Goal: Information Seeking & Learning: Learn about a topic

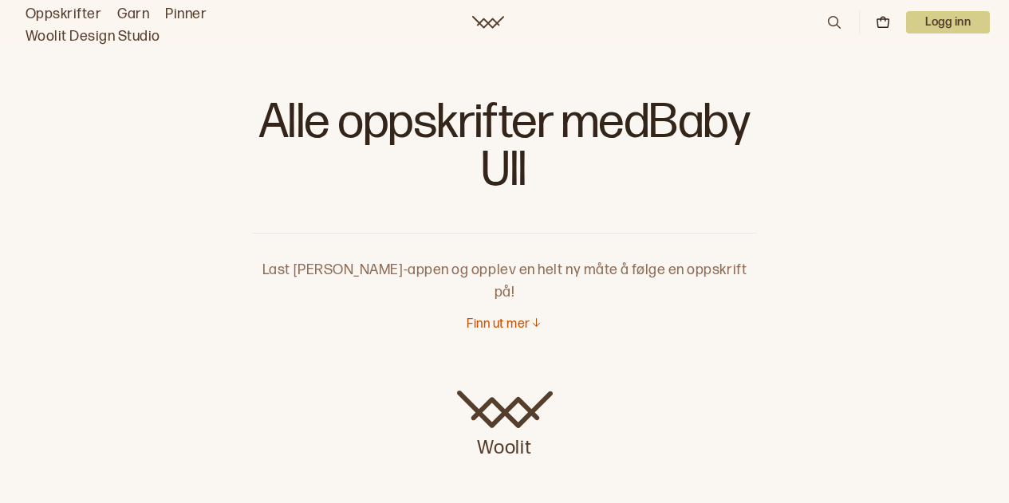
click at [55, 12] on link "Oppskrifter" at bounding box center [64, 14] width 76 height 22
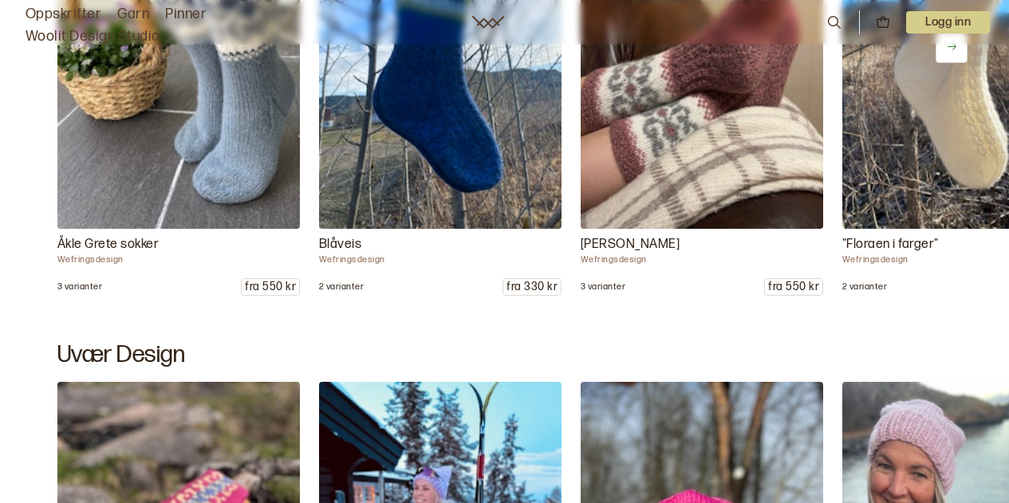
scroll to position [1516, 0]
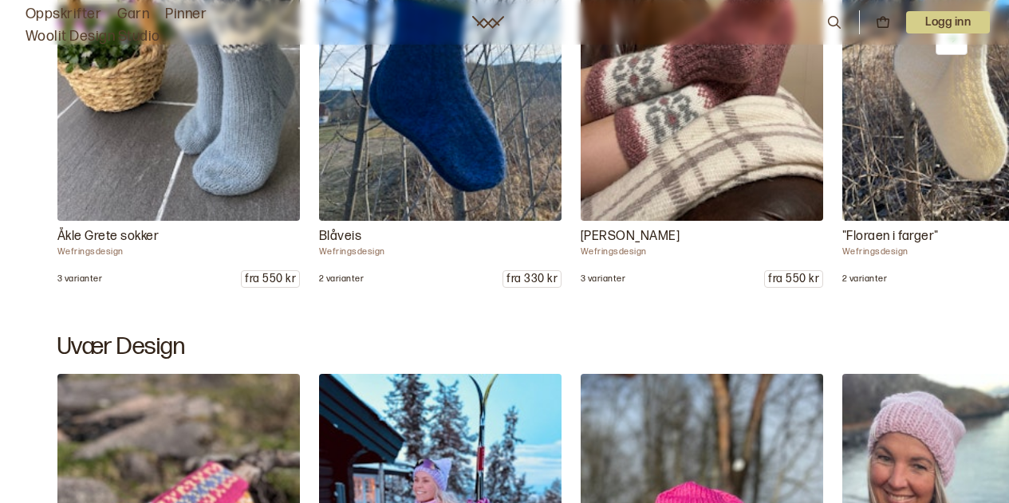
click at [511, 141] on img at bounding box center [440, 39] width 254 height 382
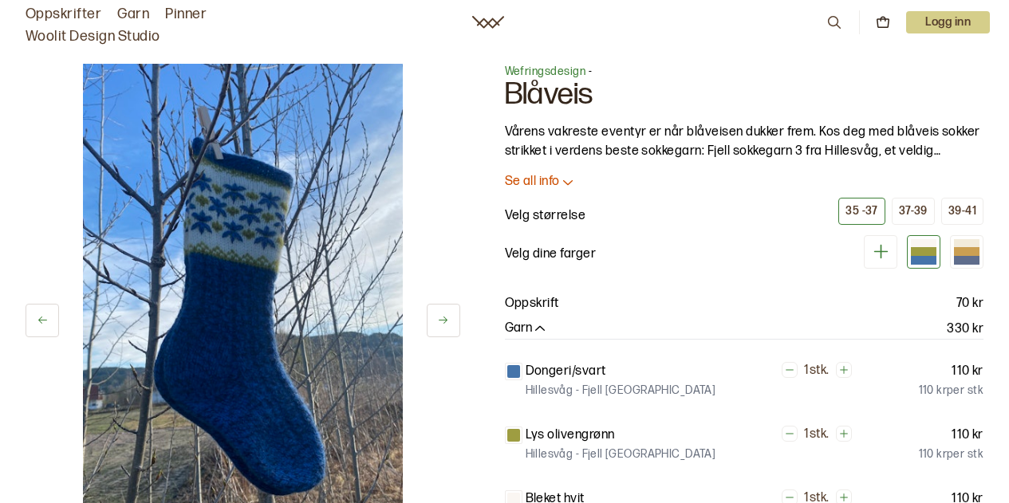
click at [538, 176] on p "Se all info" at bounding box center [532, 182] width 55 height 17
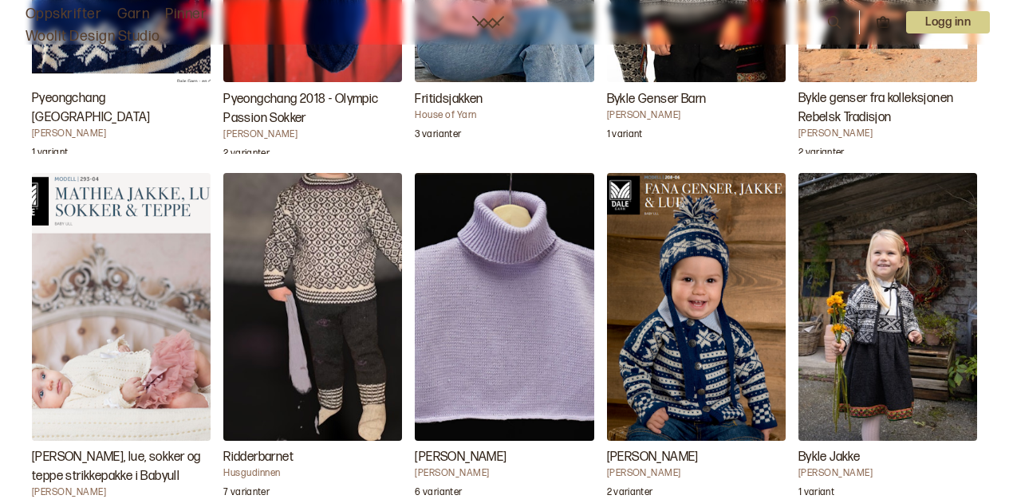
scroll to position [3430, 0]
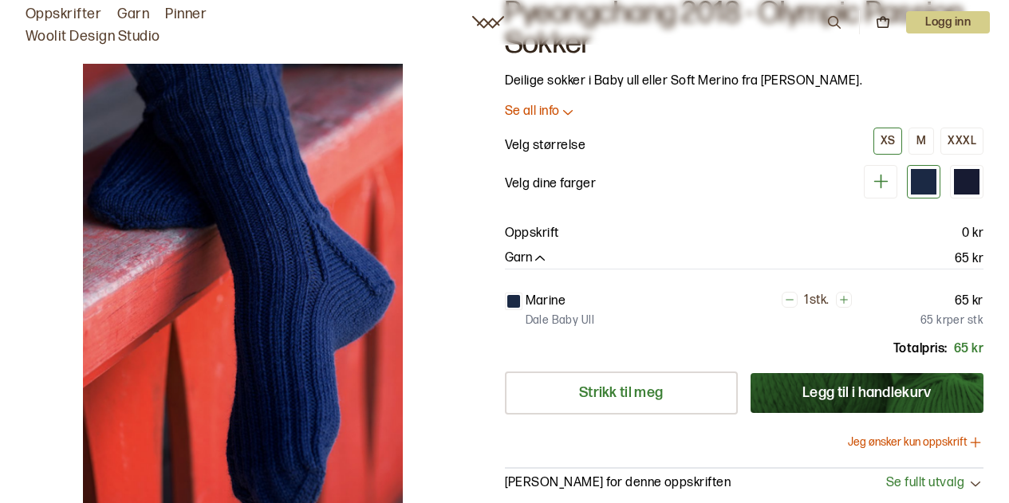
scroll to position [80, 0]
